Goal: Find specific page/section: Find specific page/section

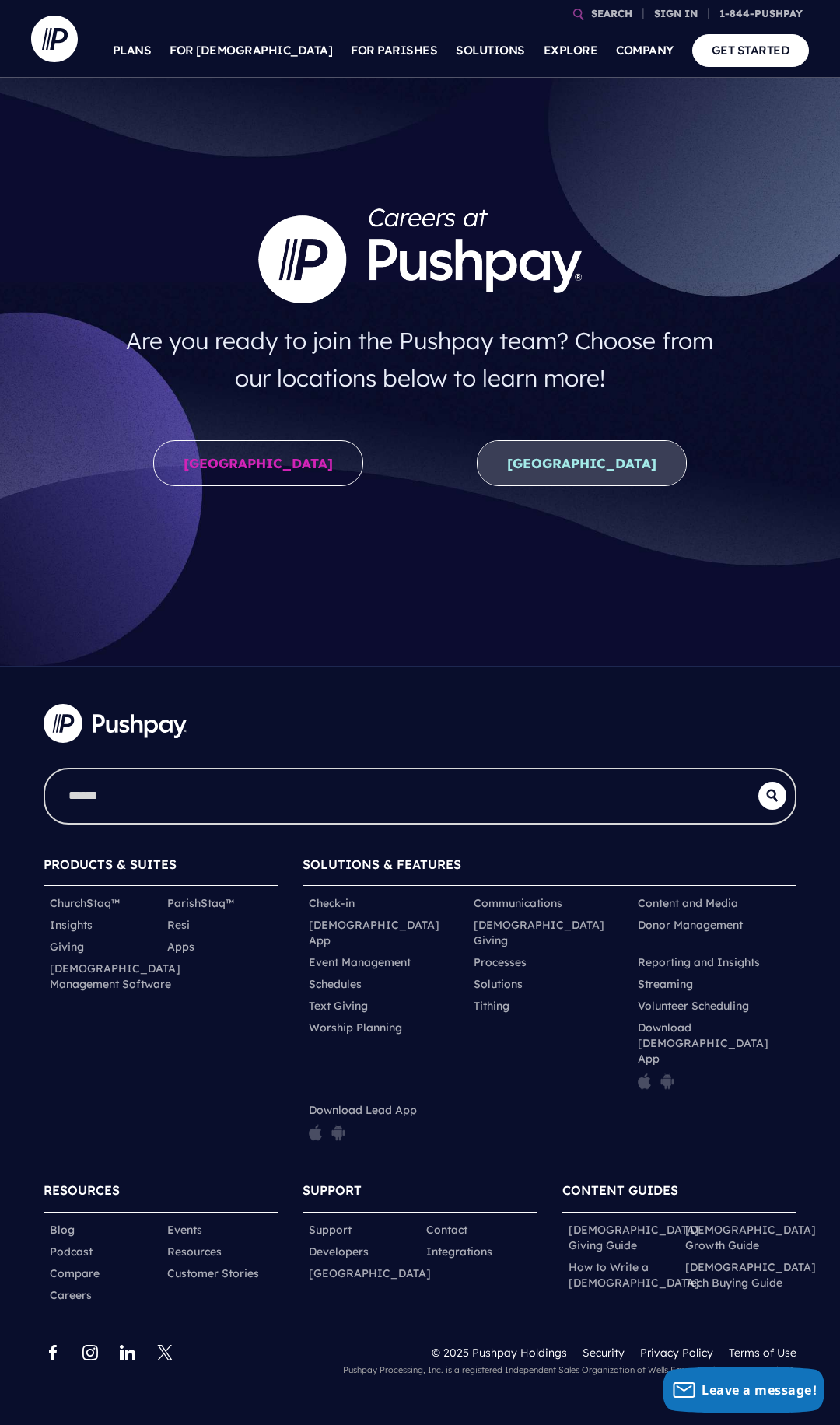
click at [572, 458] on link "New Zealand" at bounding box center [581, 463] width 210 height 46
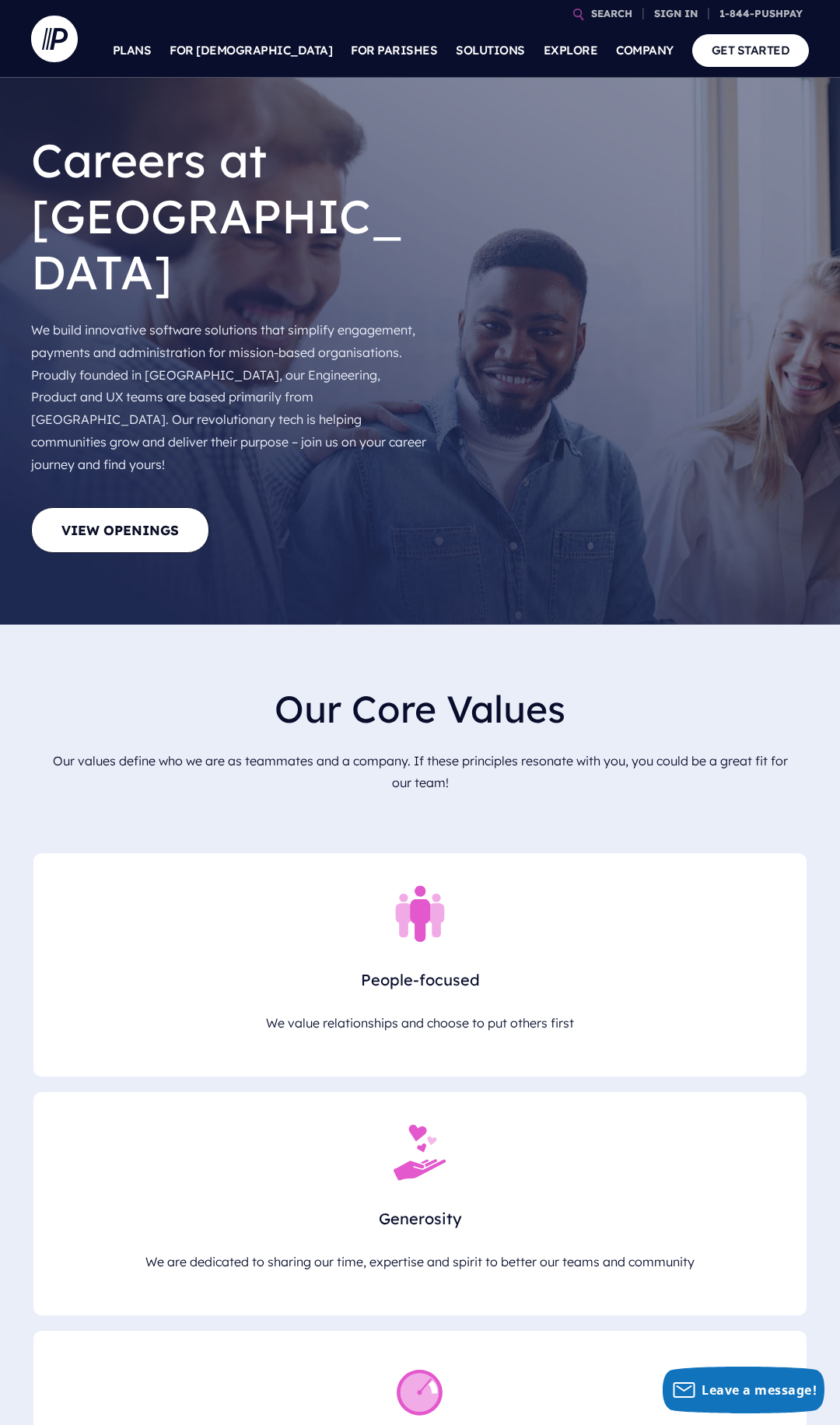
click at [133, 482] on div at bounding box center [253, 495] width 443 height 25
click at [129, 507] on link "View Openings" at bounding box center [120, 530] width 178 height 46
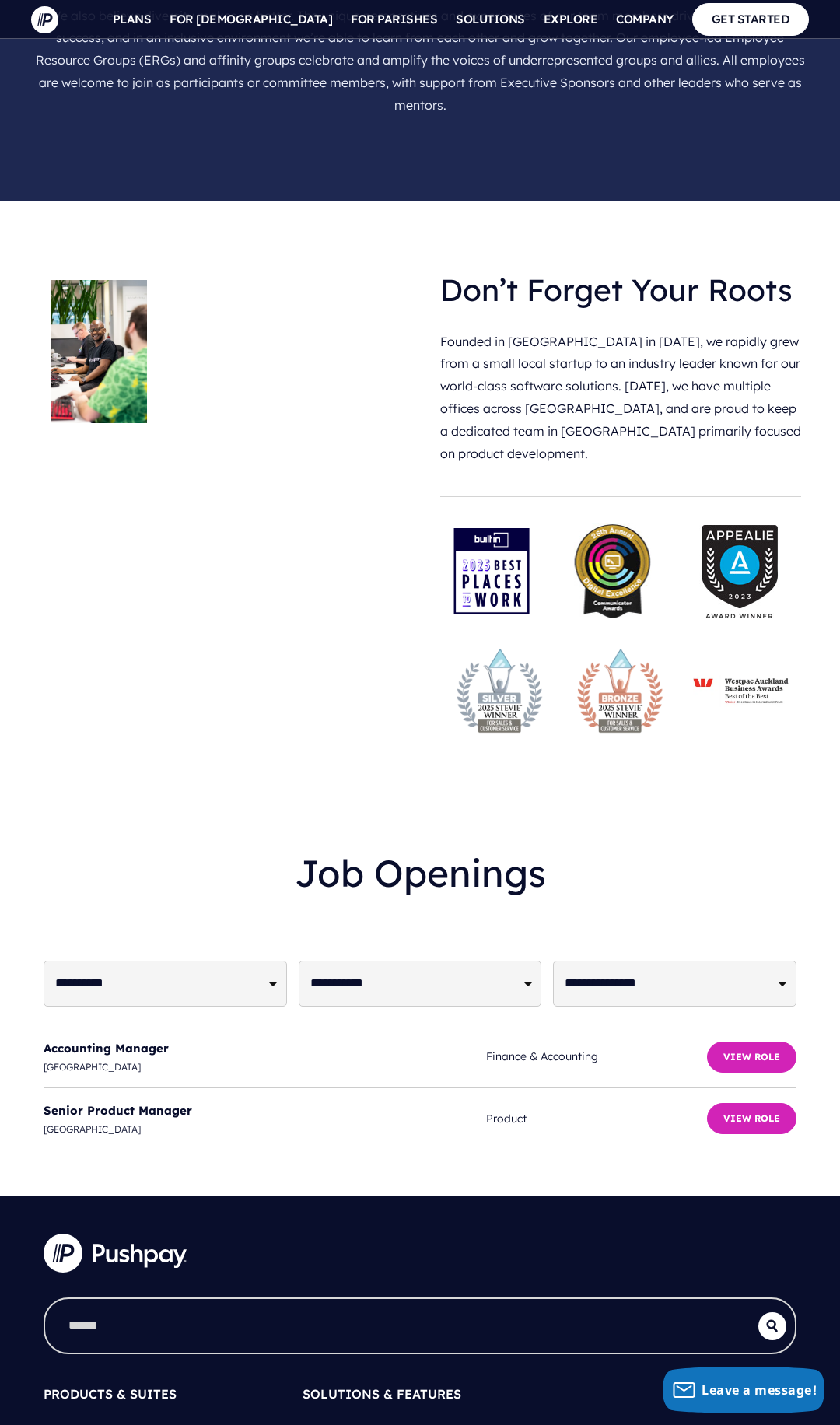
scroll to position [4268, 0]
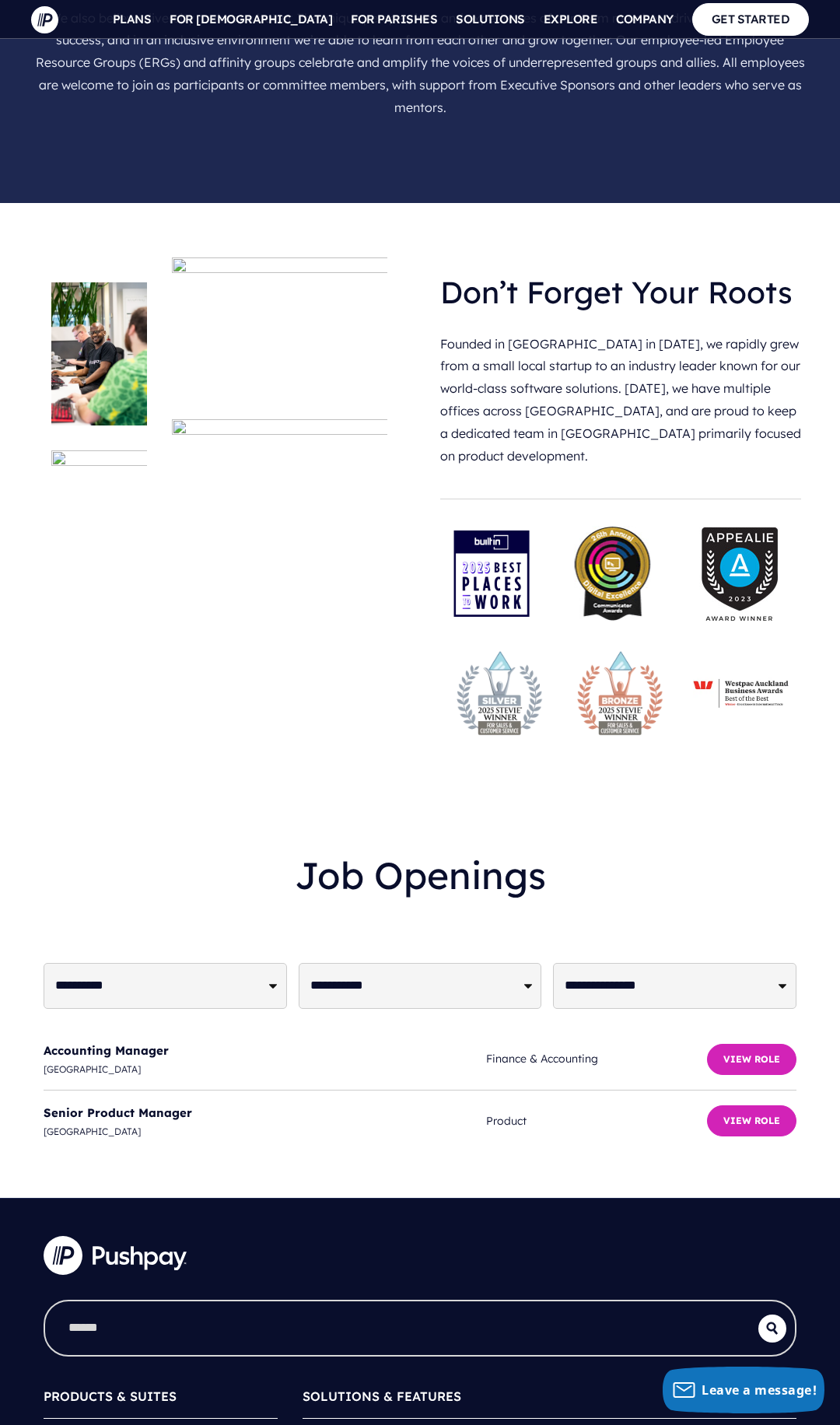
click at [217, 257] on img at bounding box center [279, 326] width 215 height 137
click at [173, 597] on div "Don’t Forget Your Roots Founded in [GEOGRAPHIC_DATA] in [DATE], we rapidly grew…" at bounding box center [420, 498] width 840 height 592
